Goal: Complete application form

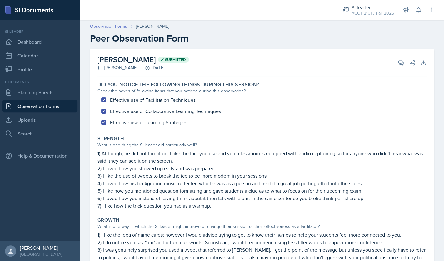
click at [120, 27] on link "Observation Forms" at bounding box center [108, 26] width 37 height 7
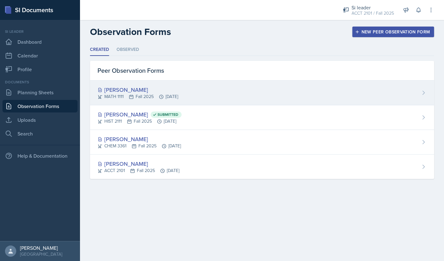
click at [241, 94] on div "[PERSON_NAME] MATH 1111 Fall 2025 [DATE]" at bounding box center [262, 93] width 344 height 25
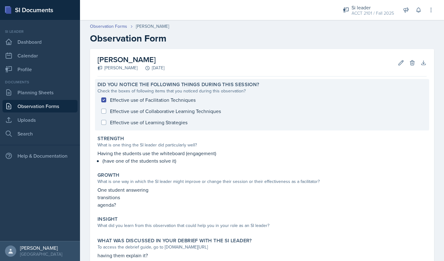
click at [175, 125] on div "Effective use of Facilitation Techniques Effective use of Collaborative Learnin…" at bounding box center [262, 111] width 329 height 34
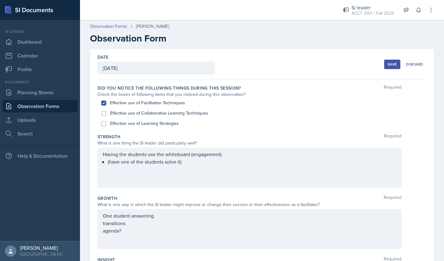
click at [166, 125] on label "Effective use of Learning Strategies" at bounding box center [144, 123] width 69 height 7
click at [106, 125] on input "Effective use of Learning Strategies" at bounding box center [103, 123] width 5 height 5
checkbox input "true"
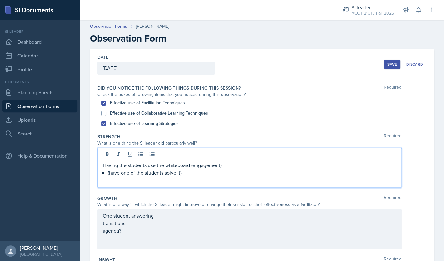
click at [191, 156] on div "Having the students use the whiteboard (engagement) (have one of the students s…" at bounding box center [250, 168] width 304 height 40
click at [103, 167] on p "Having the students use the whiteboard (engagement)" at bounding box center [250, 166] width 294 height 8
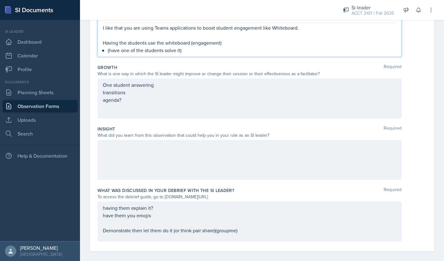
scroll to position [143, 0]
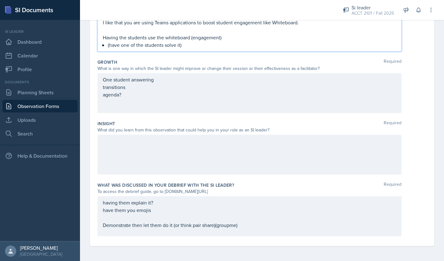
click at [244, 227] on div "having them explain it? have them you emojis Demonstrate then let them do it (o…" at bounding box center [250, 214] width 294 height 30
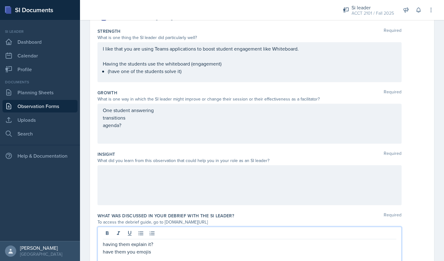
scroll to position [99, 0]
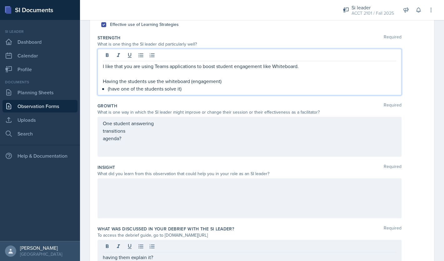
click at [305, 59] on div "I like that you are using Teams applications to boost student engagement like W…" at bounding box center [250, 72] width 304 height 47
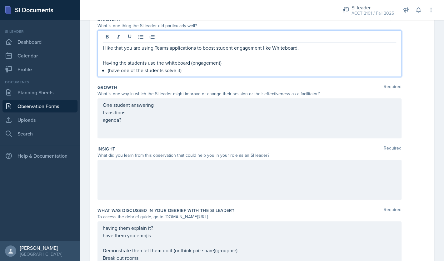
scroll to position [105, 0]
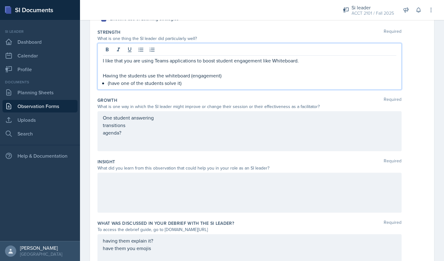
click at [308, 63] on p "I like that you are using Teams applications to boost student engagement like W…" at bounding box center [250, 61] width 294 height 8
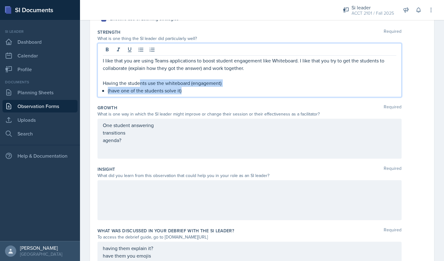
drag, startPoint x: 228, startPoint y: 92, endPoint x: 140, endPoint y: 80, distance: 88.6
click at [140, 80] on div "I like that you are using Teams applications to boost student engagement like W…" at bounding box center [250, 76] width 294 height 38
click at [145, 70] on p "I like that you are using Teams applications to boost student engagement like W…" at bounding box center [250, 64] width 294 height 15
drag, startPoint x: 199, startPoint y: 92, endPoint x: 143, endPoint y: 85, distance: 56.4
click at [143, 85] on div "I like that you are using Teams applications to boost student engagement like W…" at bounding box center [250, 76] width 294 height 38
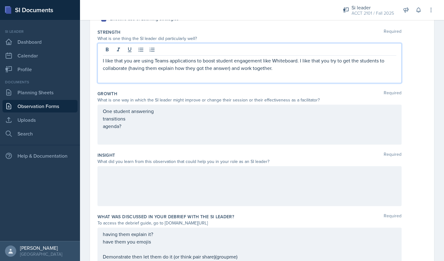
click at [122, 78] on div "I like that you are using Teams applications to boost student engagement like W…" at bounding box center [250, 63] width 304 height 40
click at [103, 112] on div "One student answering transitions agenda?" at bounding box center [250, 125] width 304 height 40
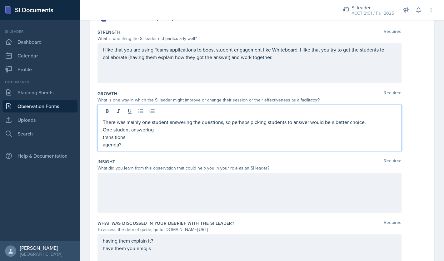
click at [170, 131] on p "One student answering" at bounding box center [250, 130] width 294 height 8
click at [143, 136] on p "transitions" at bounding box center [250, 137] width 294 height 8
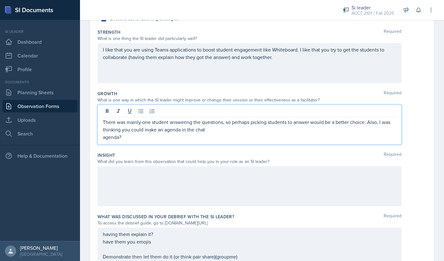
click at [182, 131] on p "There was mainly one student answering the questions, so perhaps picking studen…" at bounding box center [250, 125] width 294 height 15
click at [236, 130] on p "There was mainly one student answering the questions, so perhaps picking studen…" at bounding box center [250, 125] width 294 height 15
click at [374, 133] on p "There was mainly one student answering the questions, so perhaps picking studen…" at bounding box center [250, 125] width 294 height 15
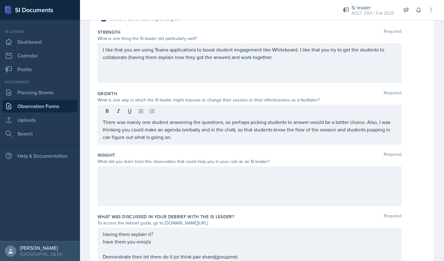
click at [326, 188] on div at bounding box center [250, 186] width 304 height 40
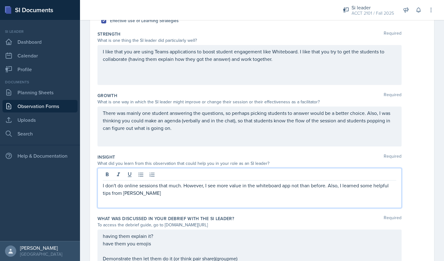
scroll to position [104, 0]
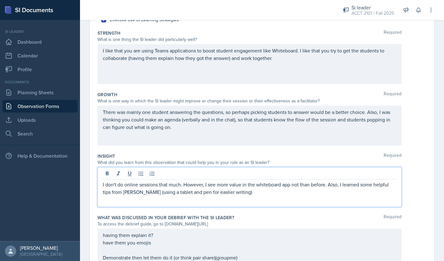
click at [330, 194] on p "I don't do online sessions that much. However, I see more value in the whiteboa…" at bounding box center [250, 188] width 294 height 15
click at [240, 194] on p "I don't do online sessions that much. However, I see more value in the whiteboa…" at bounding box center [250, 188] width 294 height 15
click at [227, 193] on p "I don't do online sessions that much. However, I see more value in the whiteboa…" at bounding box center [250, 188] width 294 height 15
click at [283, 194] on p "I don't do online sessions that much. However, I see more value in the whiteboa…" at bounding box center [250, 188] width 294 height 15
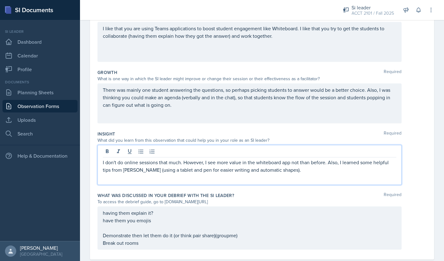
scroll to position [139, 0]
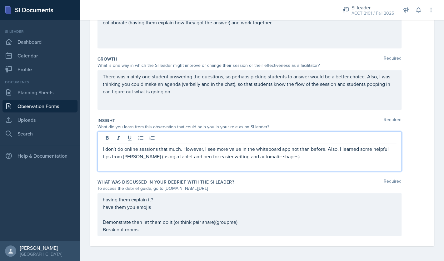
click at [300, 150] on p "I don't do online sessions that much. However, I see more value in the whiteboa…" at bounding box center [250, 152] width 294 height 15
click at [103, 200] on div "having them explain it? have them you emojis Demonstrate then let them do it (o…" at bounding box center [250, 214] width 304 height 43
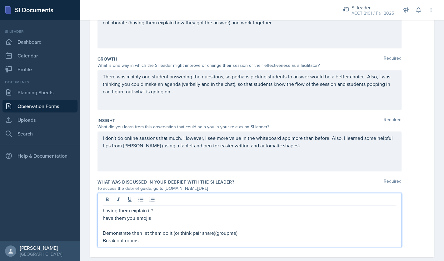
click at [104, 211] on p "having them explain it?" at bounding box center [250, 211] width 294 height 8
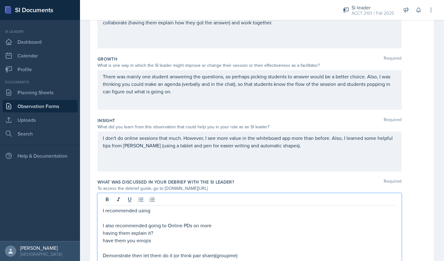
click at [164, 211] on p "I recommended using" at bounding box center [250, 211] width 294 height 8
drag, startPoint x: 154, startPoint y: 235, endPoint x: 96, endPoint y: 234, distance: 57.8
click at [98, 234] on div "I recommended using Think Pair Share I also recommended going to Online PDs on …" at bounding box center [250, 231] width 304 height 77
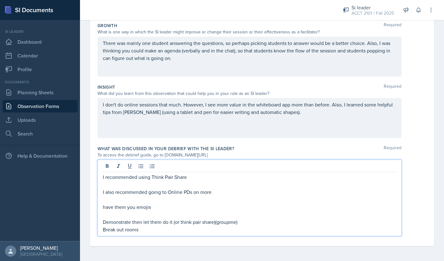
click at [233, 192] on p "I also recommended going to Online PDs on more" at bounding box center [250, 192] width 294 height 8
click at [223, 193] on p "I also recommended going to Online PDs on more techinal skills" at bounding box center [250, 192] width 294 height 8
click at [218, 193] on p "I also recommended going to Online PDs on more techinal skills" at bounding box center [250, 192] width 294 height 8
drag, startPoint x: 214, startPoint y: 193, endPoint x: 246, endPoint y: 194, distance: 31.6
click at [246, 194] on p "I also recommended going to Online PDs on more technical skills" at bounding box center [250, 192] width 294 height 8
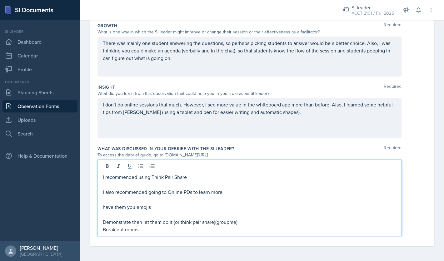
click at [194, 194] on p "I also recommended going to Online PDs to learn more" at bounding box center [250, 192] width 294 height 8
click at [278, 194] on p "I also recommended going to Online PDs or asking Team Leads to learn more" at bounding box center [250, 192] width 294 height 8
click at [332, 195] on p "I also recommended going to Online PDs or asking Team Leads to learn more on co…" at bounding box center [250, 192] width 294 height 8
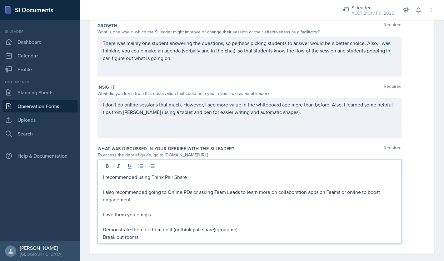
click at [196, 178] on p "I recommended using Think Pair Share" at bounding box center [250, 177] width 294 height 8
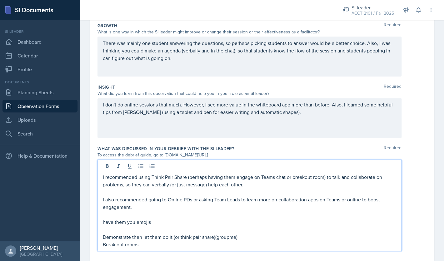
click at [181, 196] on p "I also recommended going to Online PDs or asking Team Leads to learn more on co…" at bounding box center [250, 203] width 294 height 15
click at [179, 193] on p at bounding box center [250, 192] width 294 height 8
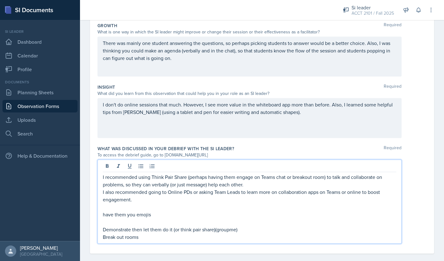
click at [176, 201] on p "I also recommended going to Online PDs or asking Team Leads to learn more on co…" at bounding box center [250, 195] width 294 height 15
click at [169, 213] on p "have them you emojis" at bounding box center [250, 215] width 294 height 8
click at [173, 202] on p "I also recommended going to Online PDs or asking Team Leads to learn more on co…" at bounding box center [250, 195] width 294 height 15
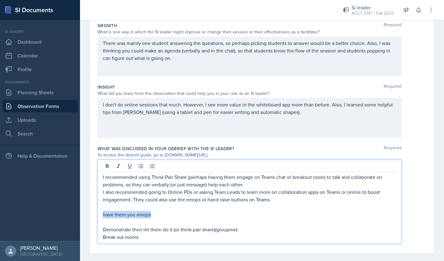
drag, startPoint x: 164, startPoint y: 216, endPoint x: 99, endPoint y: 213, distance: 64.8
click at [99, 213] on div "I recommended using Think Pair Share (perhaps having them engage on Teams chat …" at bounding box center [250, 202] width 304 height 84
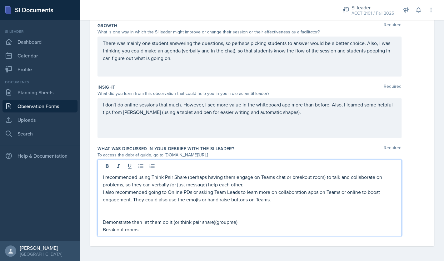
scroll to position [165, 0]
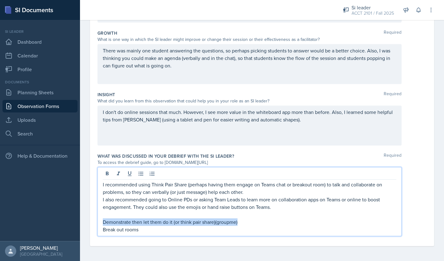
drag, startPoint x: 103, startPoint y: 223, endPoint x: 244, endPoint y: 226, distance: 140.4
click at [244, 226] on p "Demonstrate then let them do it (or think pair share)(groupme)" at bounding box center [250, 223] width 294 height 8
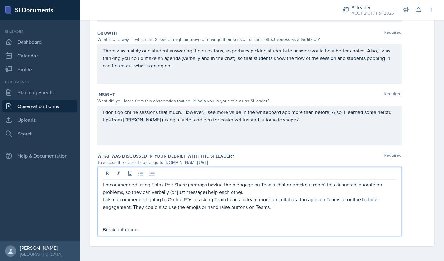
click at [189, 185] on p "I recommended using Think Pair Share (perhaps having them engage on Teams chat …" at bounding box center [250, 188] width 294 height 15
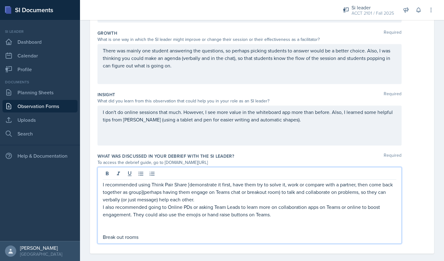
click at [163, 235] on p "Break out rooms" at bounding box center [250, 238] width 294 height 8
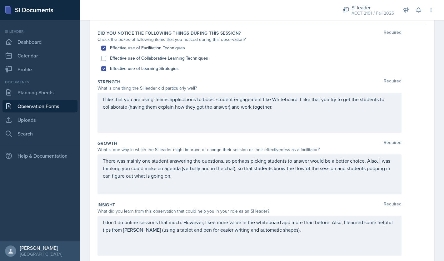
scroll to position [39, 0]
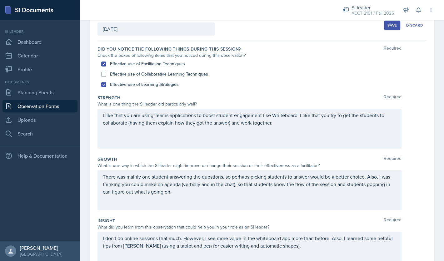
click at [391, 27] on div "Save" at bounding box center [392, 25] width 9 height 5
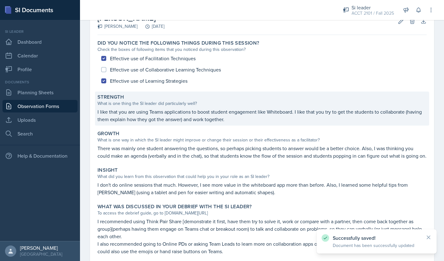
scroll to position [86, 0]
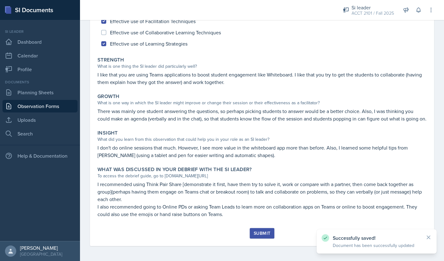
click at [261, 234] on div "Submit" at bounding box center [262, 233] width 17 height 5
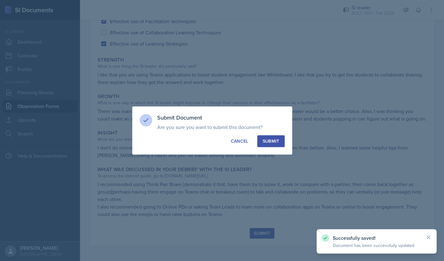
click at [268, 146] on button "Submit" at bounding box center [270, 141] width 27 height 12
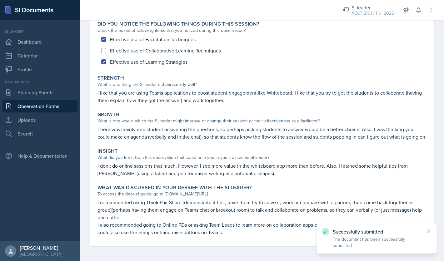
scroll to position [0, 0]
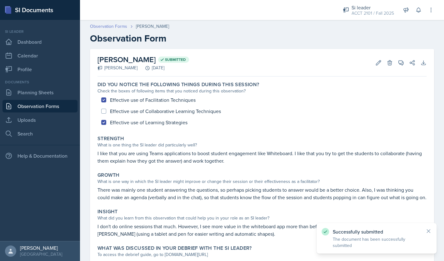
click at [117, 26] on link "Observation Forms" at bounding box center [108, 26] width 37 height 7
